Goal: Information Seeking & Learning: Learn about a topic

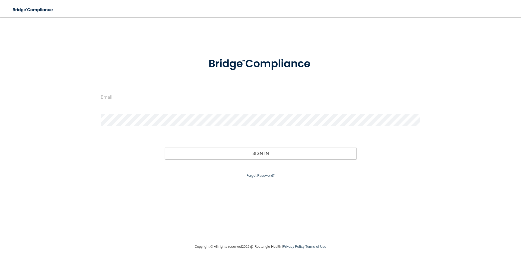
click at [145, 102] on input "email" at bounding box center [261, 97] width 320 height 12
type input "[EMAIL_ADDRESS][DOMAIN_NAME]"
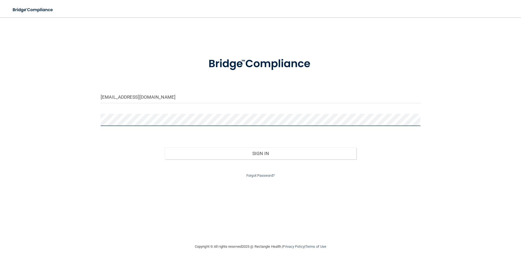
click at [165, 148] on button "Sign In" at bounding box center [261, 154] width 192 height 12
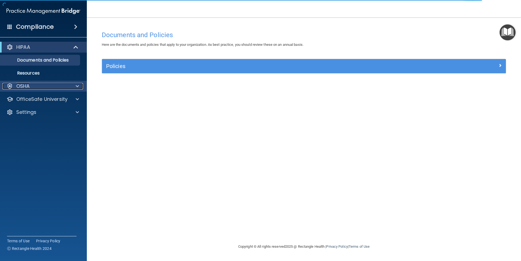
click at [72, 87] on div at bounding box center [77, 86] width 14 height 7
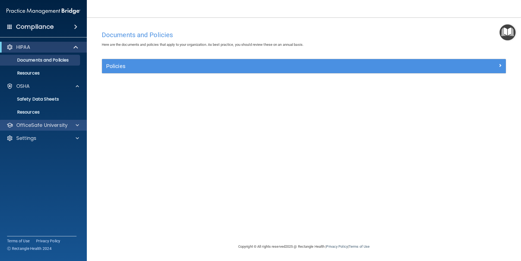
click at [72, 122] on div "OfficeSafe University" at bounding box center [43, 125] width 87 height 11
click at [75, 125] on div at bounding box center [77, 125] width 14 height 7
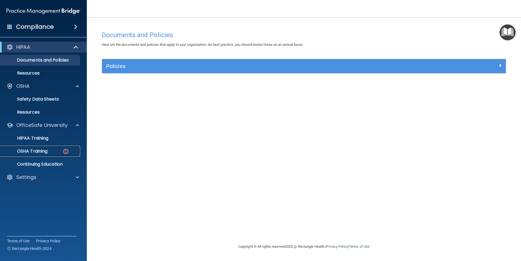
click at [64, 151] on img at bounding box center [65, 151] width 7 height 7
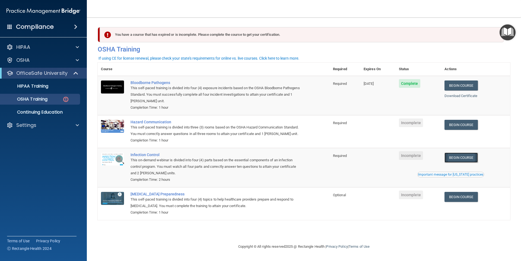
click at [451, 159] on link "Begin Course" at bounding box center [461, 158] width 33 height 10
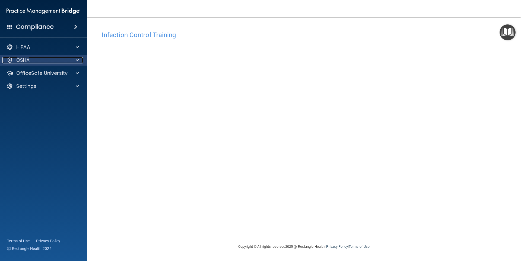
click at [77, 59] on span at bounding box center [77, 60] width 3 height 7
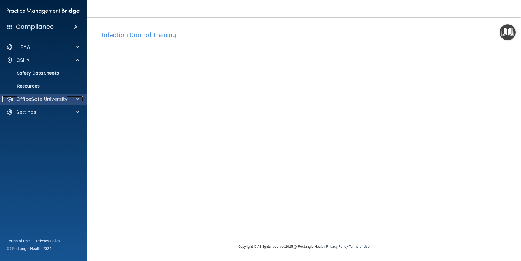
click at [76, 101] on span at bounding box center [77, 99] width 3 height 7
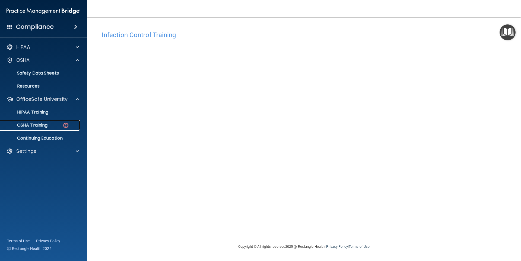
click at [59, 128] on link "OSHA Training" at bounding box center [38, 125] width 86 height 11
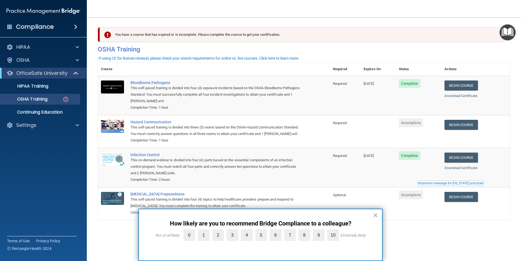
click at [378, 216] on div "× How likely are you to recommend Bridge Compliance to a colleague? Not at all …" at bounding box center [260, 235] width 244 height 52
click at [377, 216] on button "×" at bounding box center [375, 215] width 5 height 9
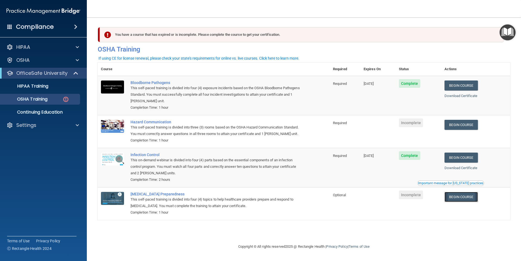
click at [467, 196] on link "Begin Course" at bounding box center [461, 197] width 33 height 10
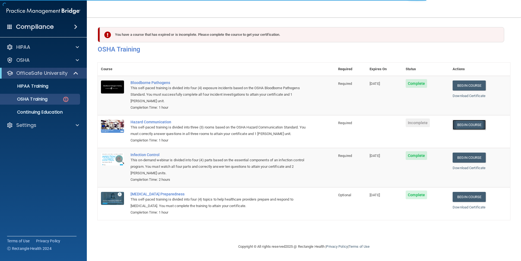
click at [465, 126] on link "Begin Course" at bounding box center [469, 125] width 33 height 10
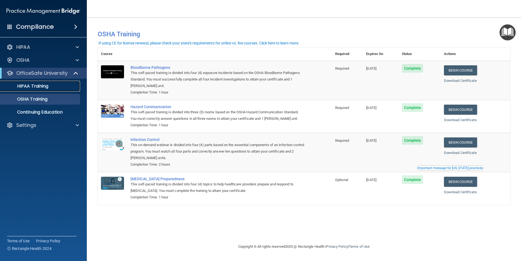
click at [51, 85] on div "HIPAA Training" at bounding box center [41, 86] width 74 height 5
